Goal: Transaction & Acquisition: Purchase product/service

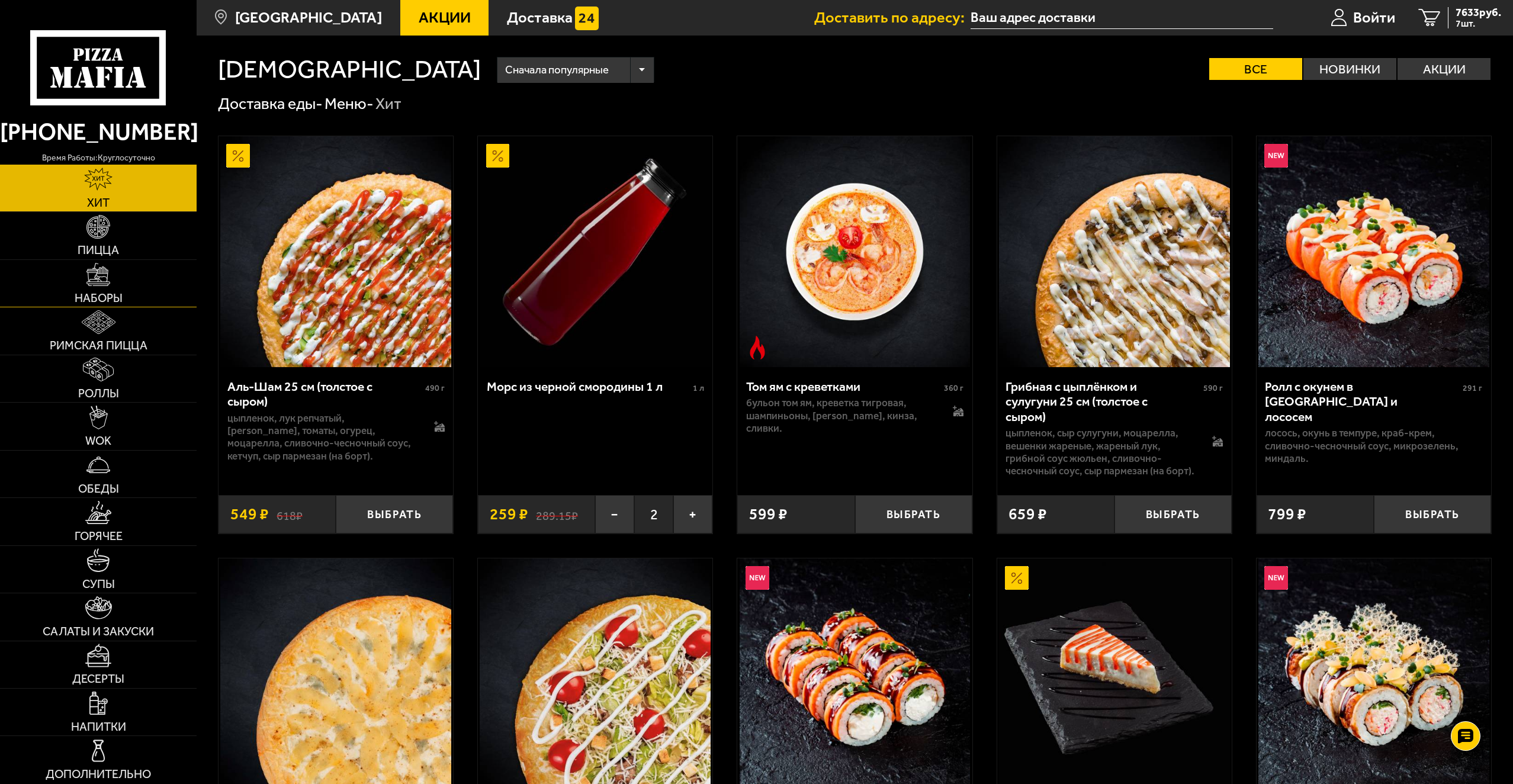
click at [105, 278] on img at bounding box center [98, 275] width 24 height 24
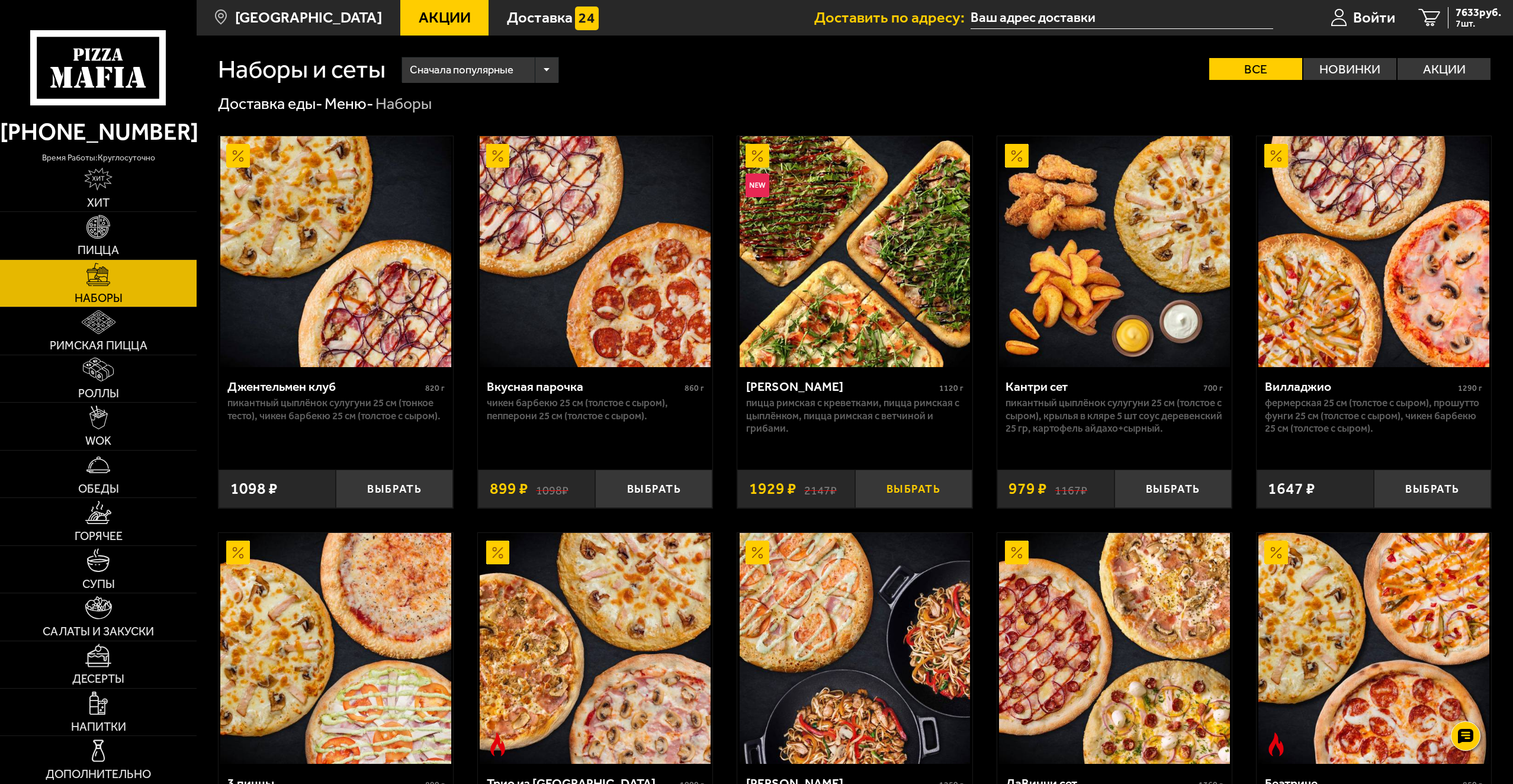
click at [912, 490] on button "Выбрать" at bounding box center [914, 488] width 118 height 39
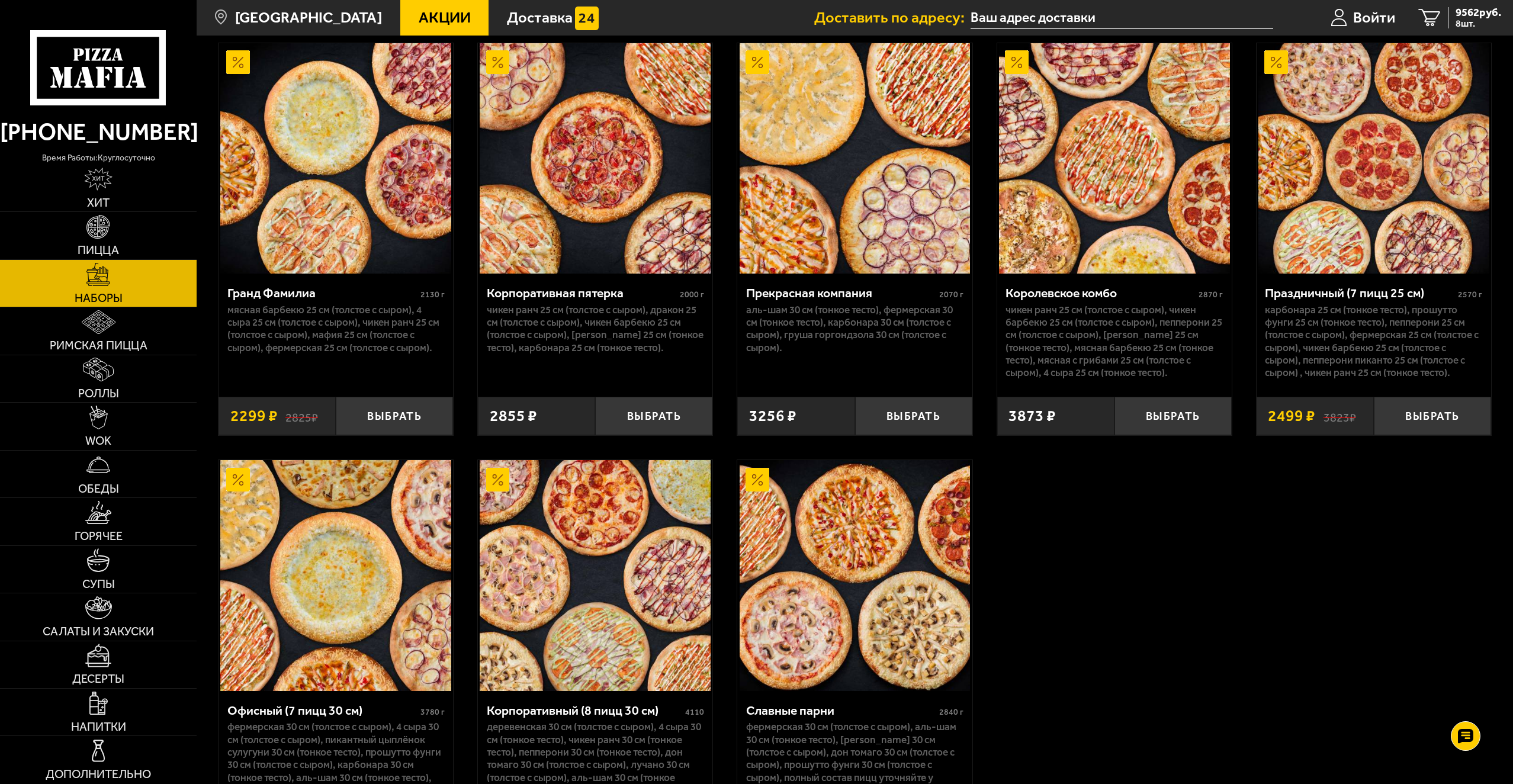
scroll to position [2250, 0]
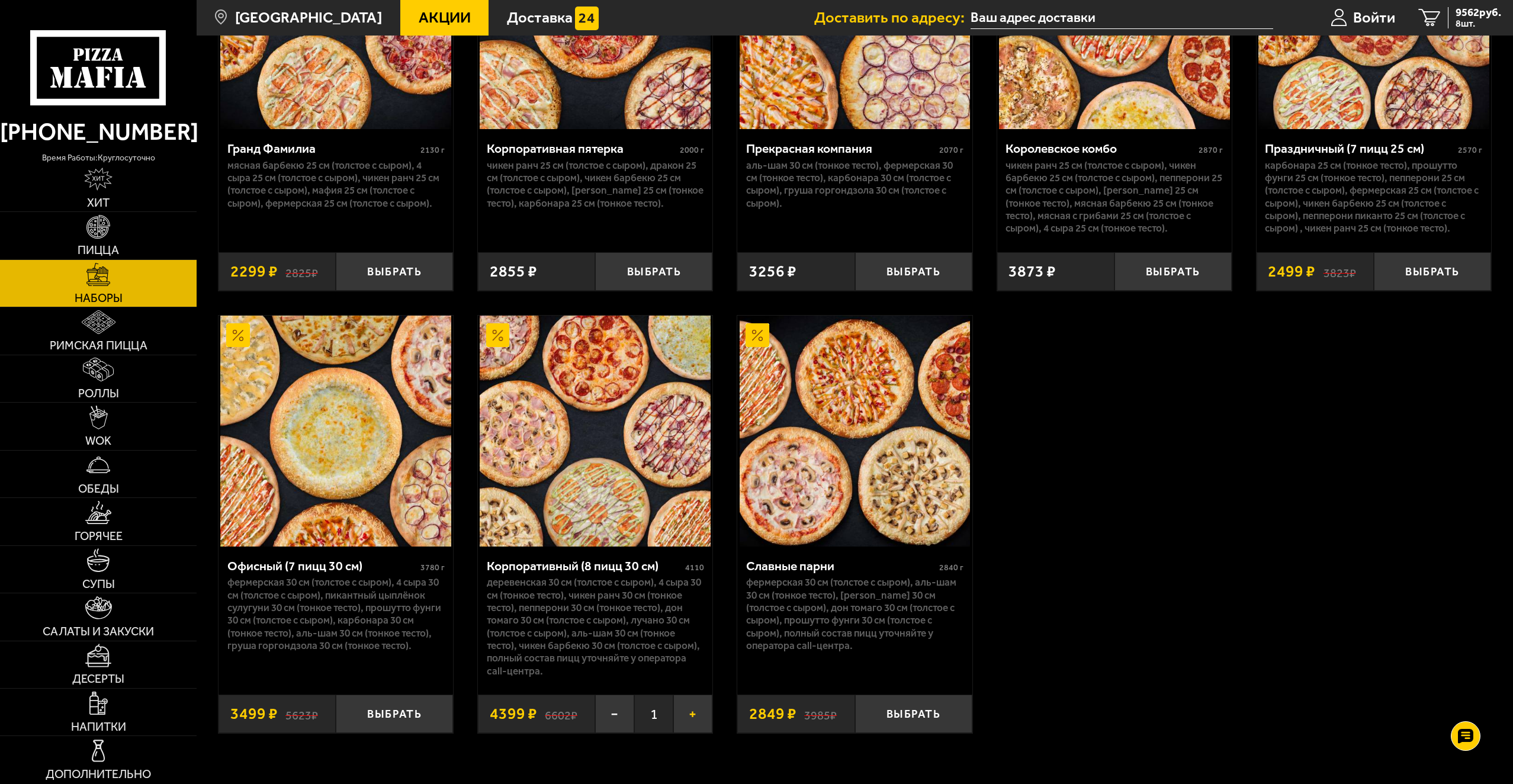
click at [695, 724] on button "+" at bounding box center [693, 714] width 39 height 39
click at [1476, 13] on span "13961 руб." at bounding box center [1476, 13] width 51 height 11
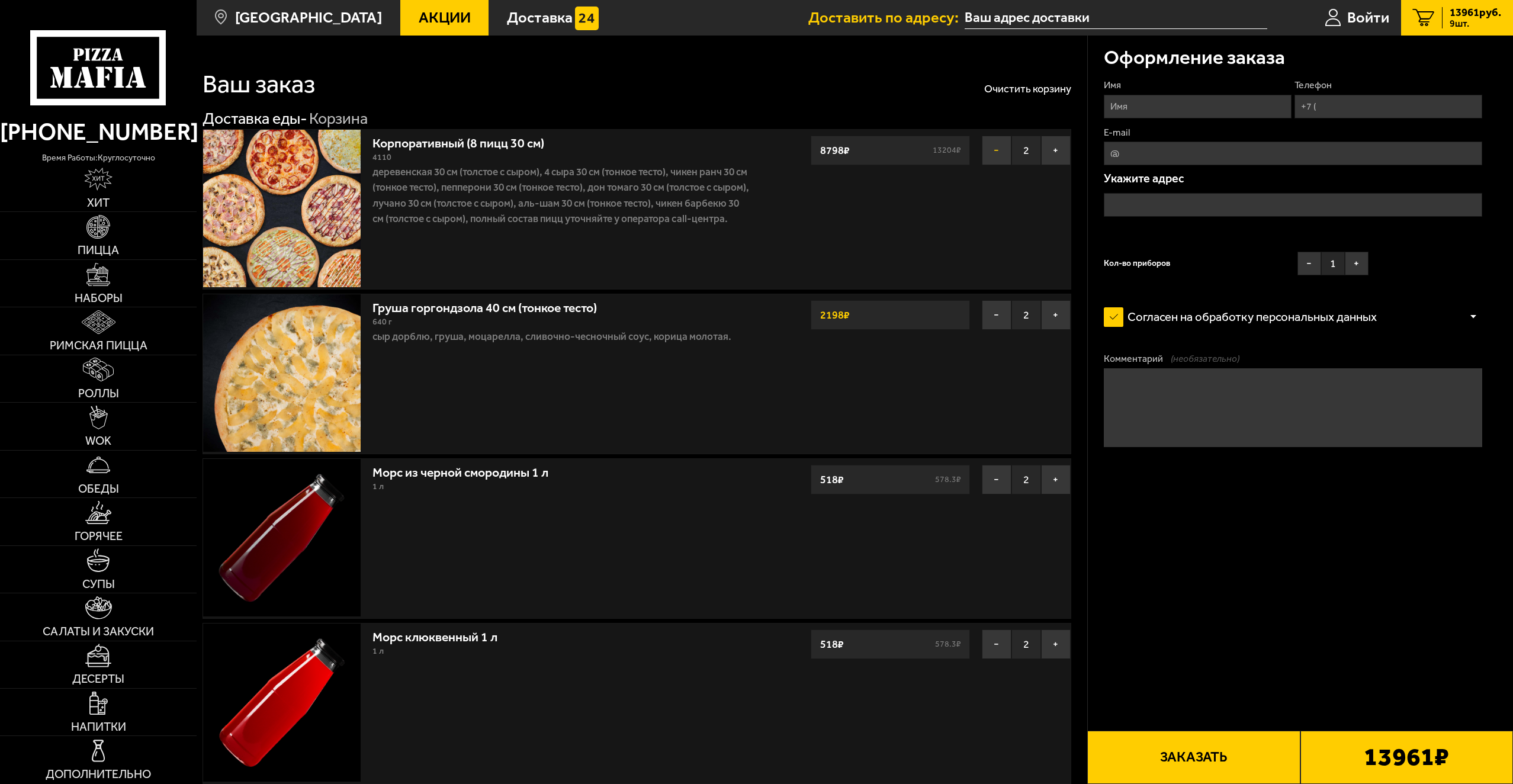
click at [995, 155] on button "−" at bounding box center [996, 151] width 29 height 29
click at [98, 707] on img at bounding box center [99, 703] width 18 height 24
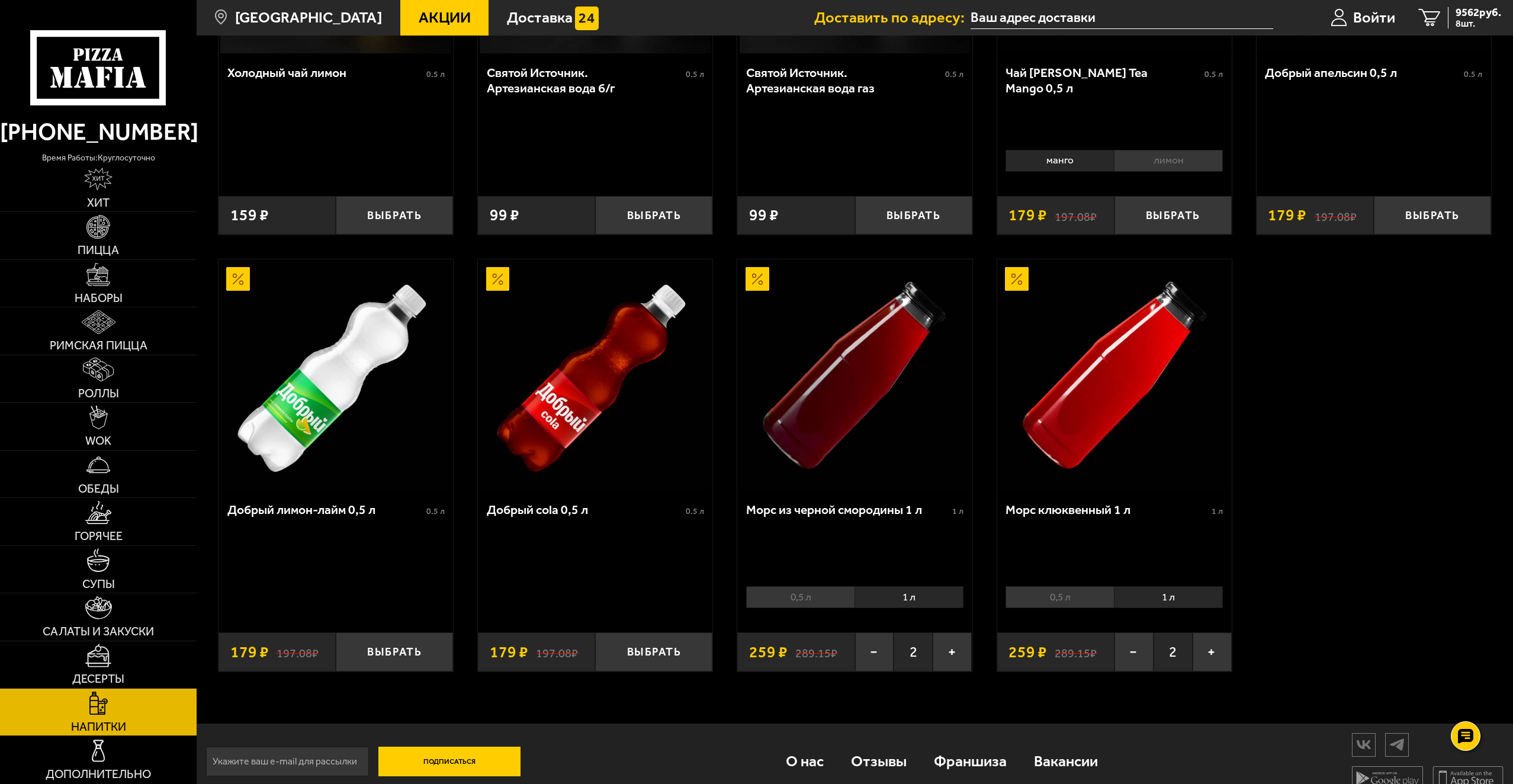
scroll to position [729, 0]
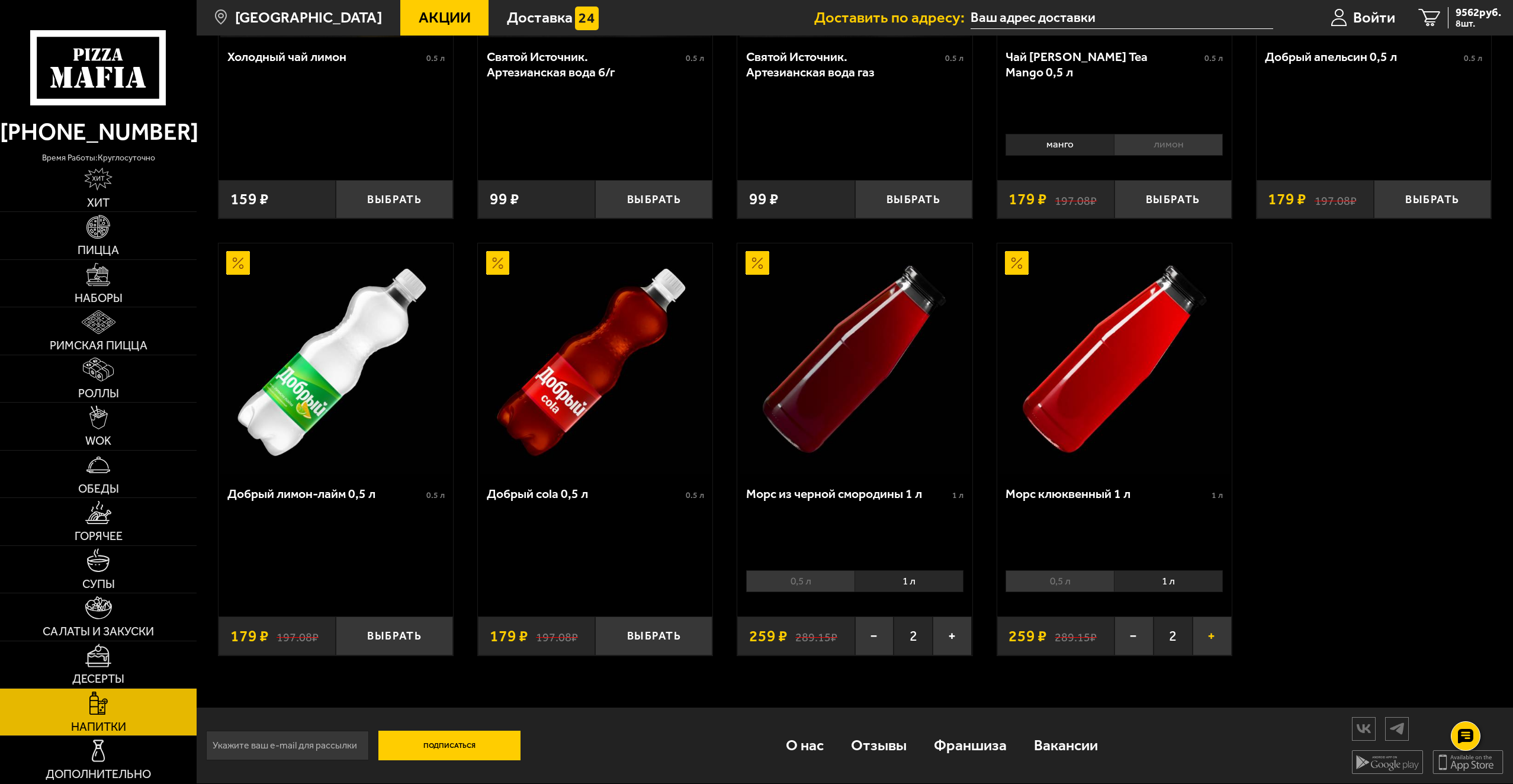
click at [1208, 643] on button "+" at bounding box center [1212, 635] width 39 height 39
click at [962, 640] on button "+" at bounding box center [952, 635] width 39 height 39
click at [1463, 15] on span "10080 руб." at bounding box center [1476, 13] width 51 height 11
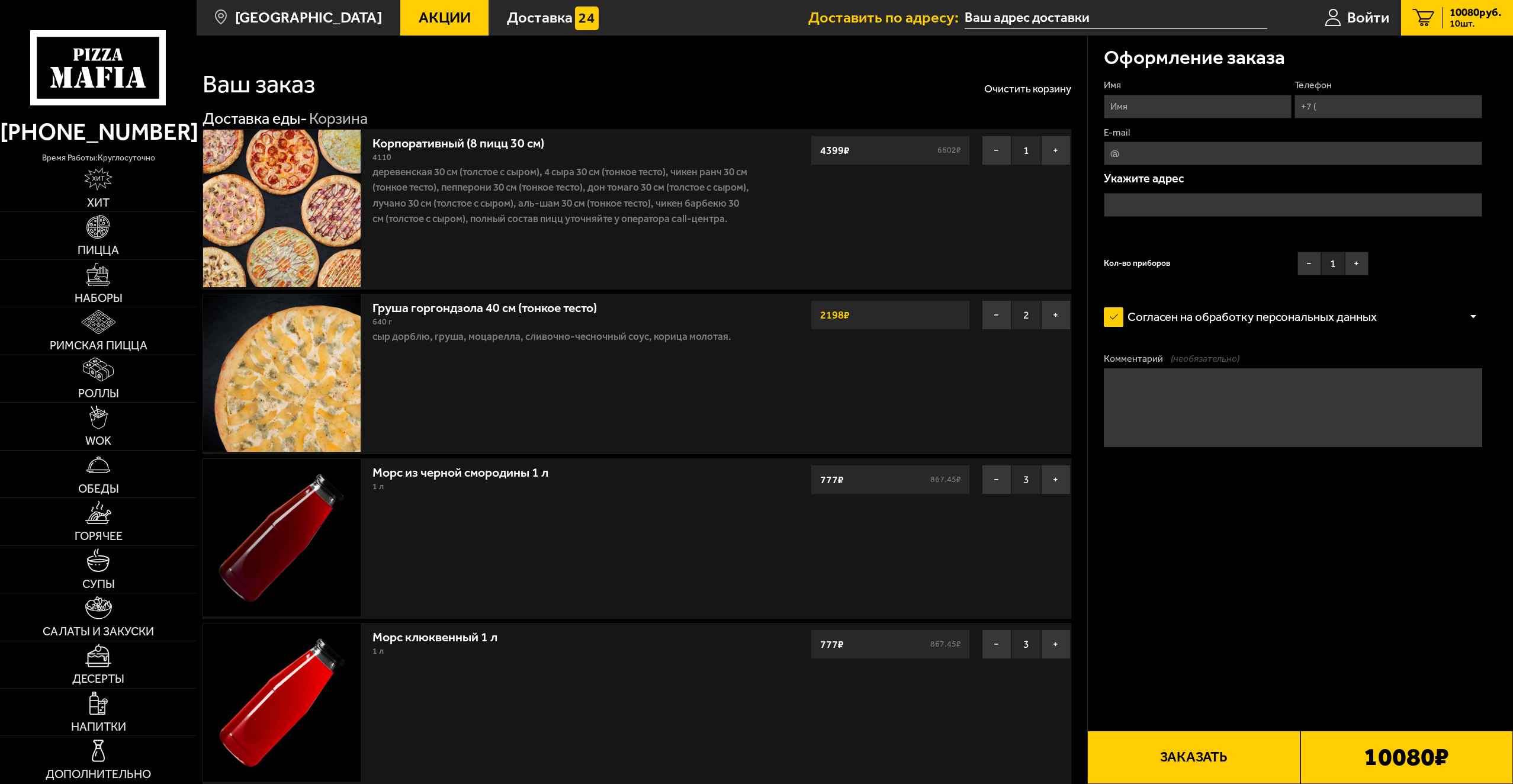
click at [674, 401] on div "Груша горгондзола 40 см (тонкое тесто) 640 г сыр дорблю, груша, моцарелла, слив…" at bounding box center [561, 374] width 389 height 159
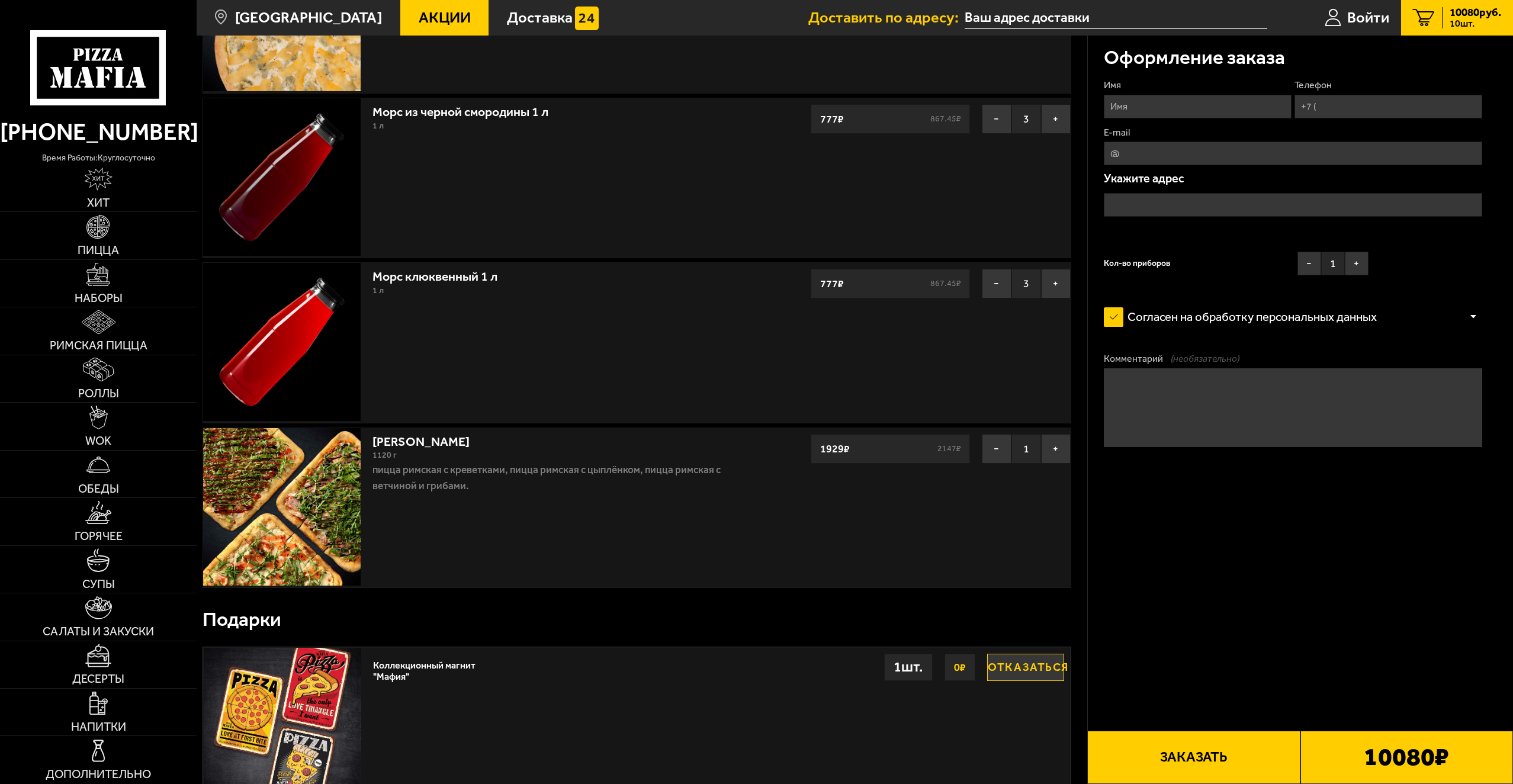
scroll to position [474, 0]
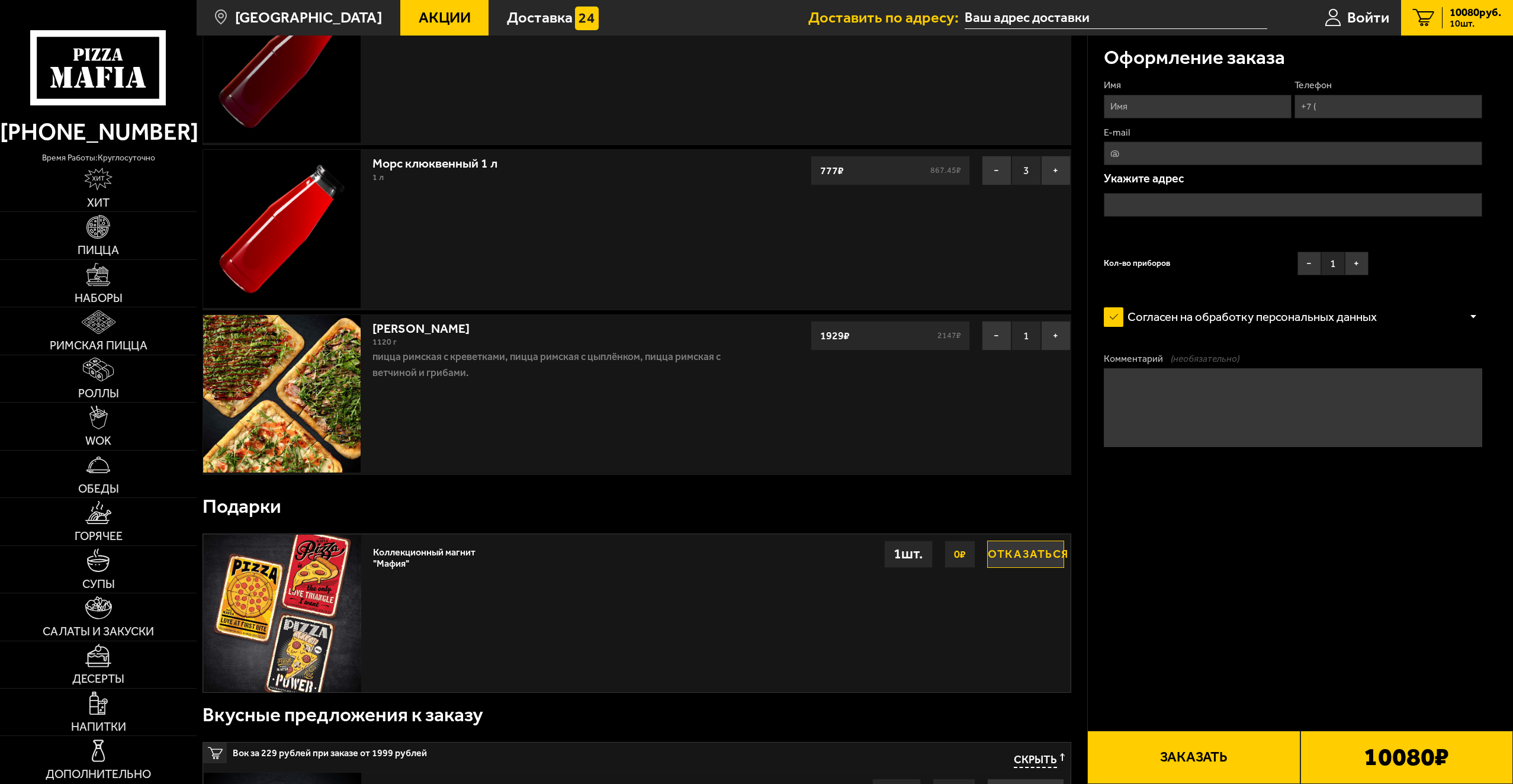
click at [278, 378] on img at bounding box center [282, 394] width 157 height 157
click at [403, 329] on link "Мама Миа" at bounding box center [429, 326] width 113 height 20
click at [405, 326] on link "Мама Миа" at bounding box center [429, 326] width 113 height 20
click at [112, 324] on img at bounding box center [99, 322] width 34 height 24
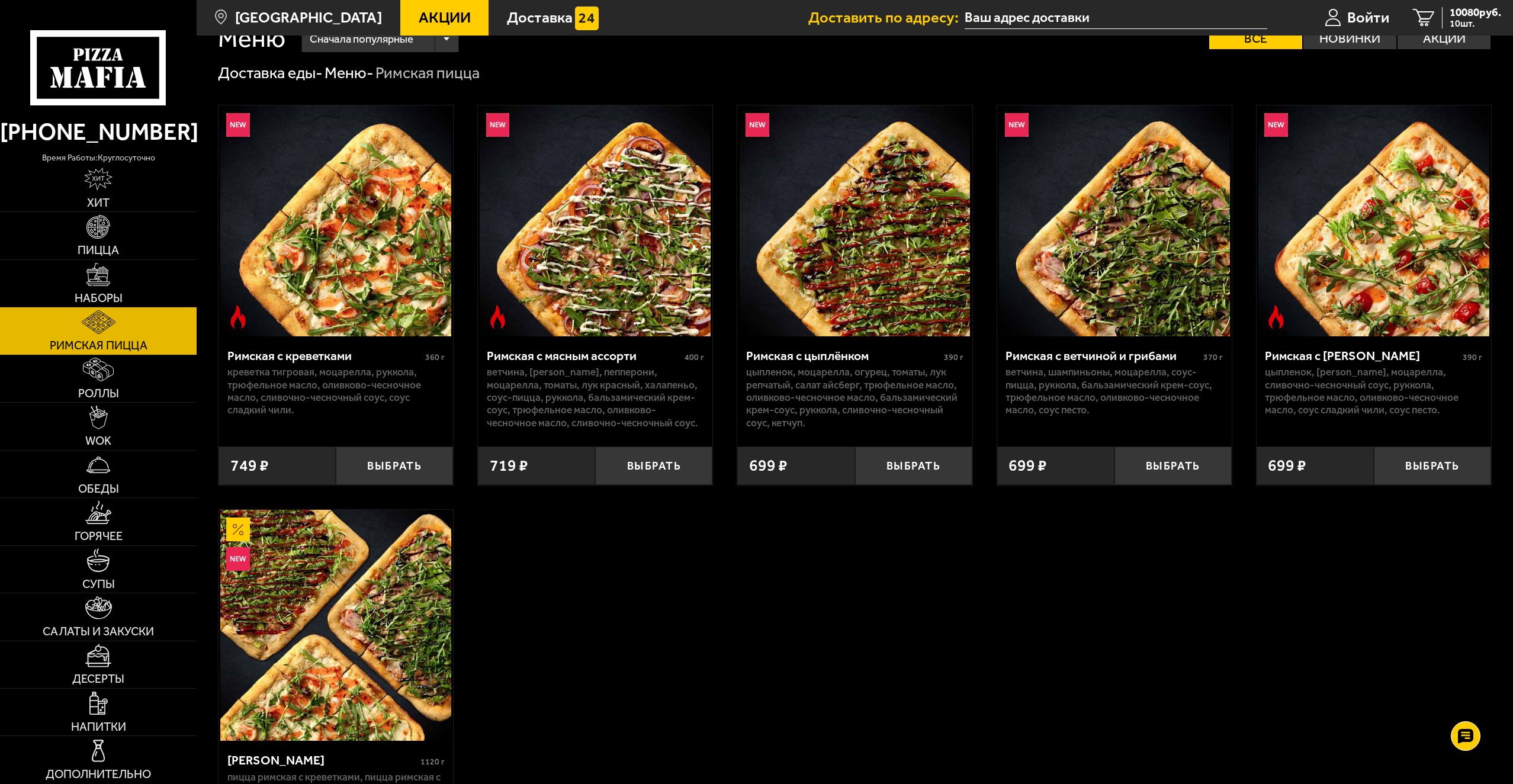
scroll to position [237, 0]
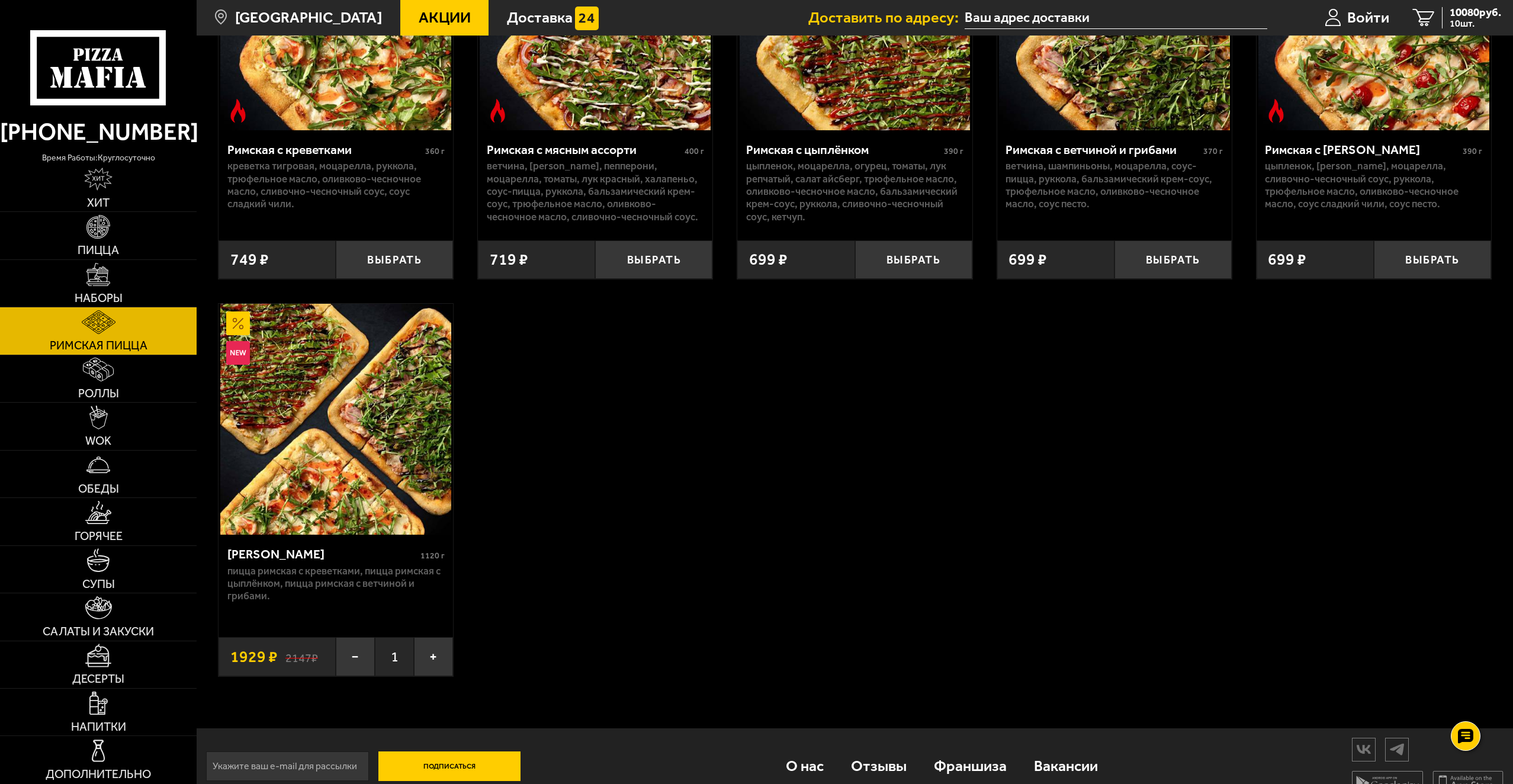
click at [339, 442] on img at bounding box center [335, 419] width 231 height 231
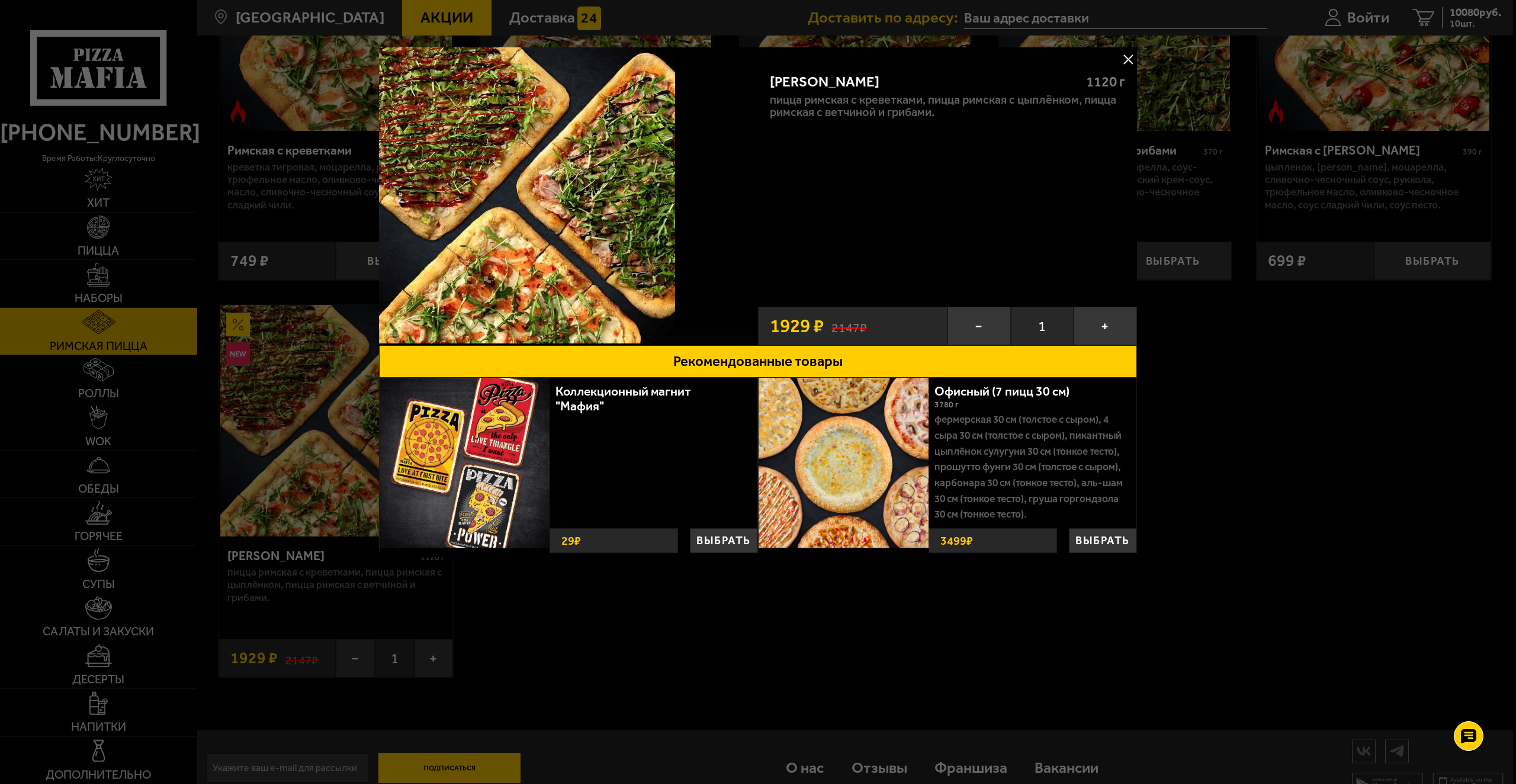
click at [1126, 59] on button at bounding box center [1128, 59] width 18 height 18
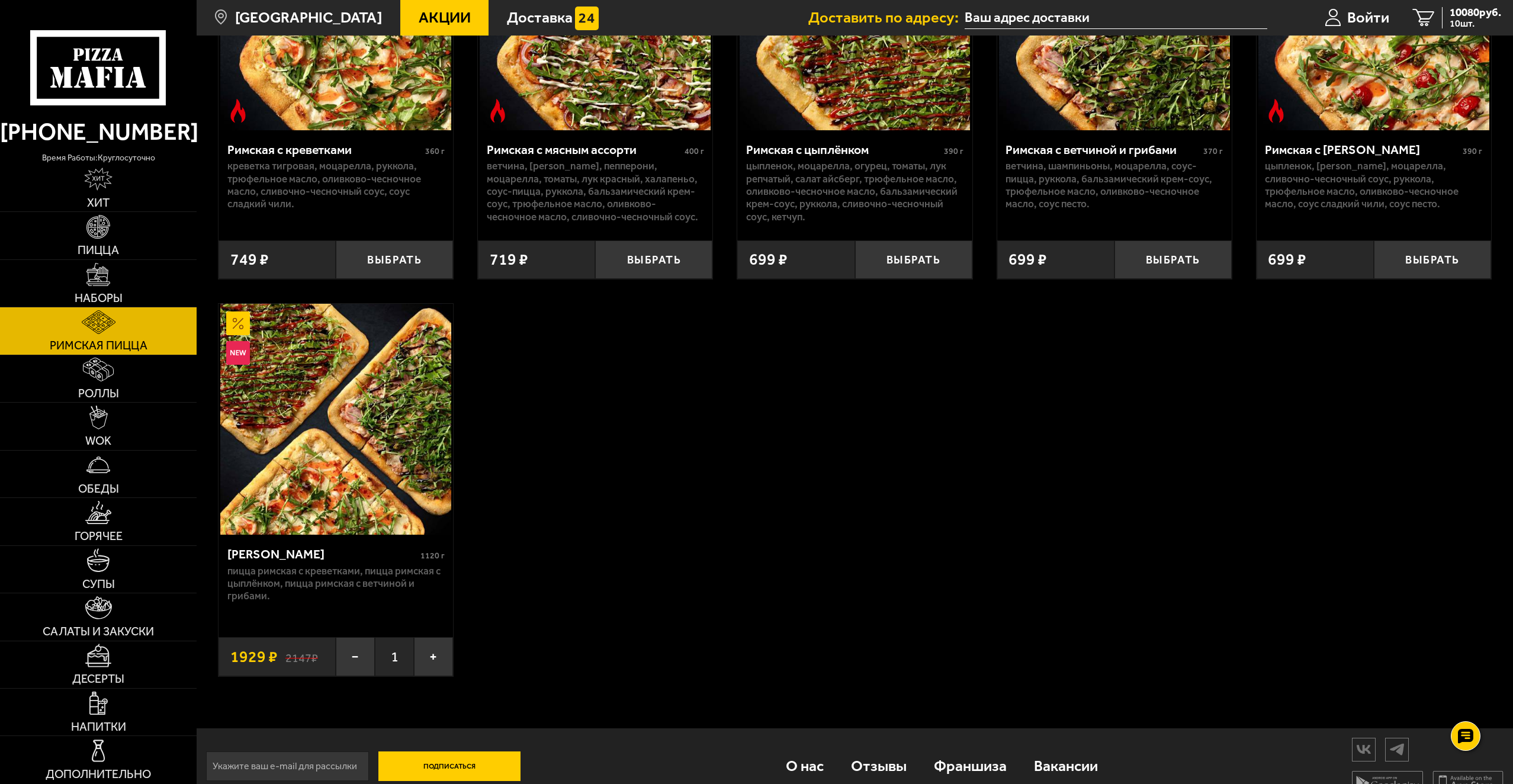
click at [1073, 462] on div "Римская с креветками 360 г креветка тигровая, моцарелла, руккола, трюфельное ма…" at bounding box center [854, 288] width 1317 height 820
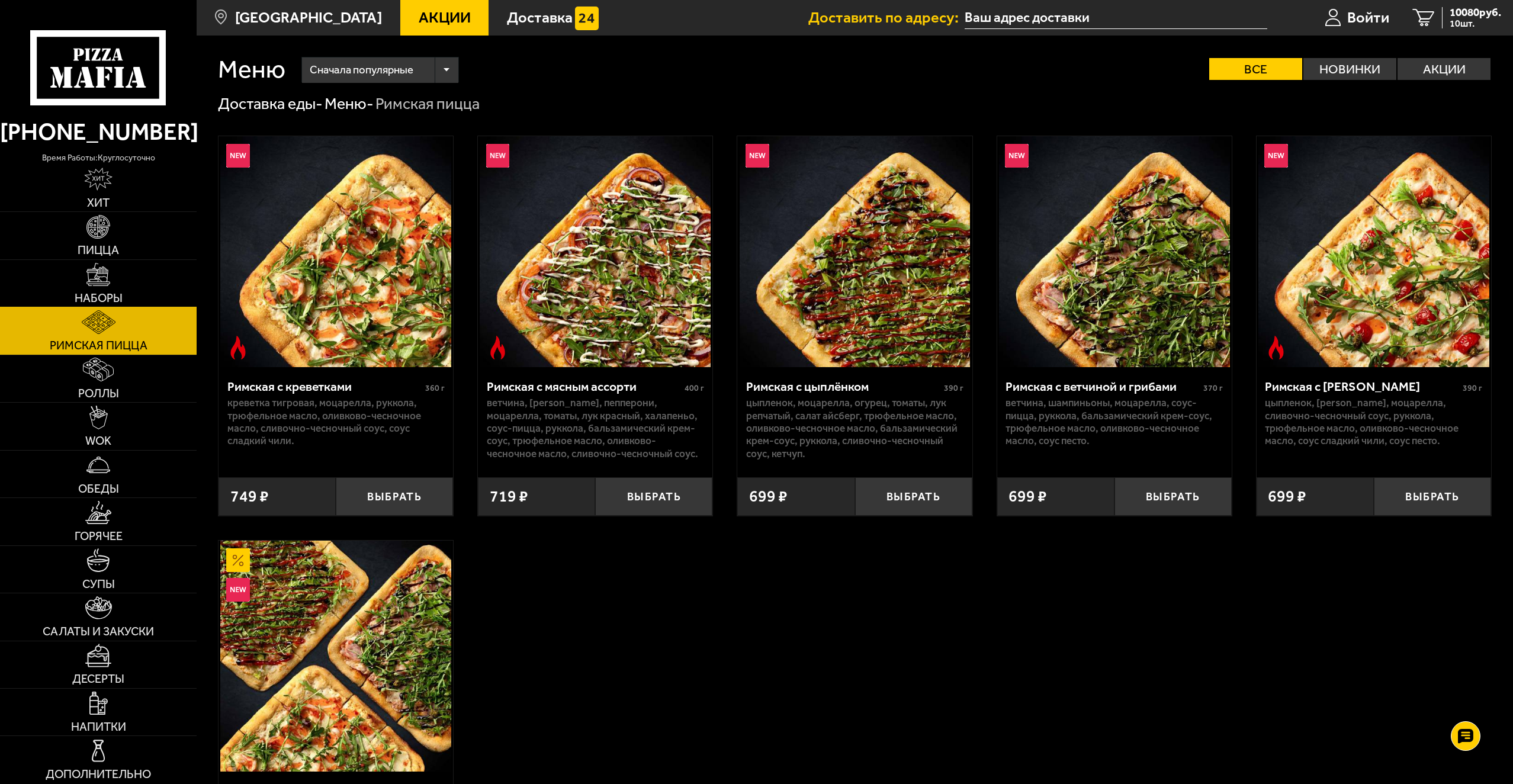
click at [110, 298] on span "Наборы" at bounding box center [99, 298] width 48 height 12
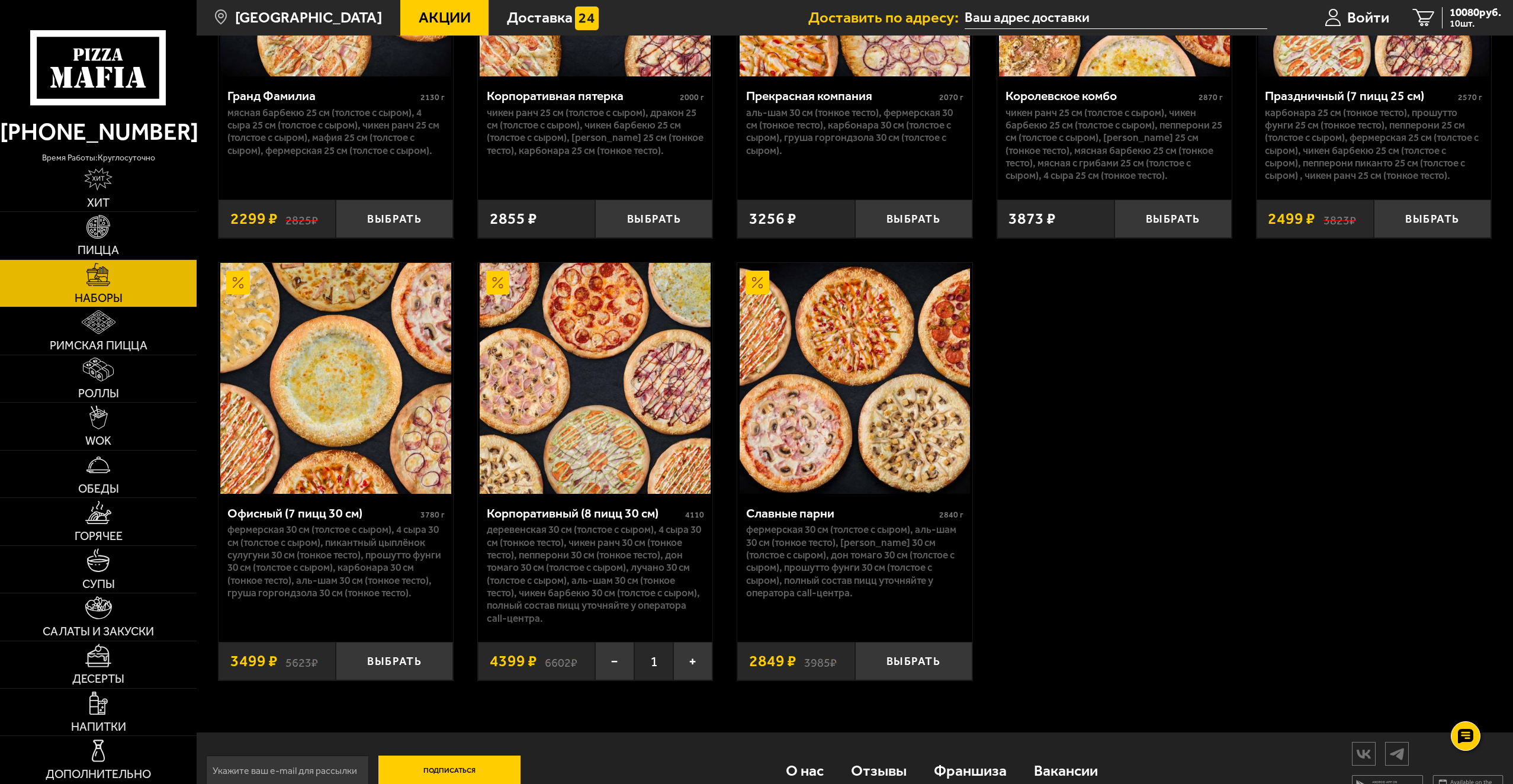
scroll to position [2310, 0]
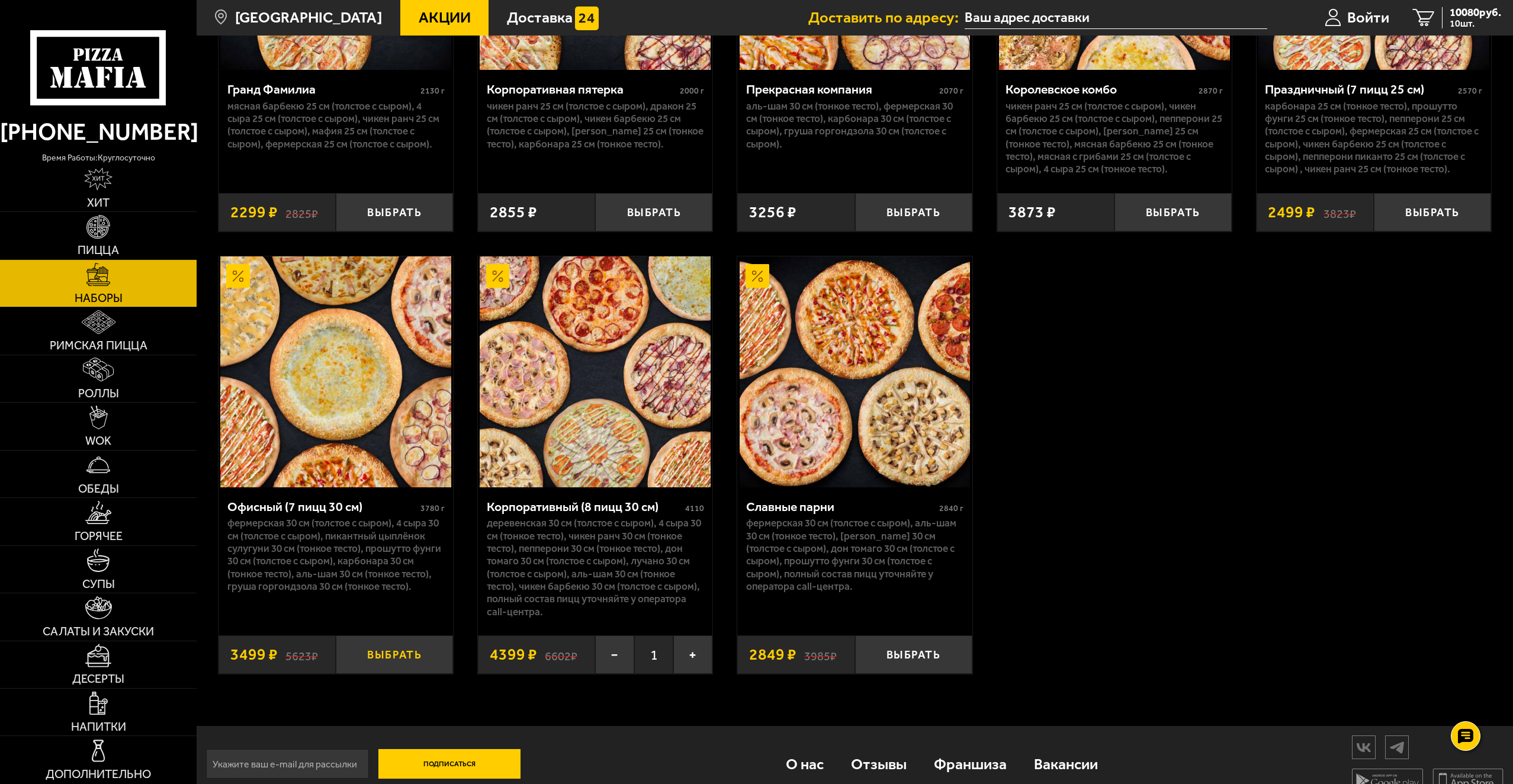
click at [387, 665] on button "Выбрать" at bounding box center [395, 654] width 118 height 39
click at [618, 666] on button "−" at bounding box center [615, 654] width 39 height 39
